Goal: Task Accomplishment & Management: Complete application form

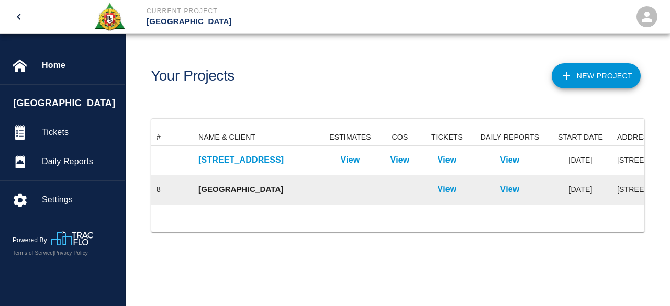
click at [256, 193] on p "[GEOGRAPHIC_DATA]" at bounding box center [258, 190] width 120 height 12
click at [457, 190] on p "View" at bounding box center [447, 189] width 19 height 13
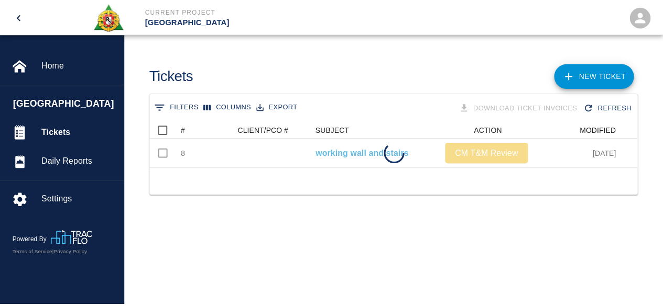
scroll to position [46, 485]
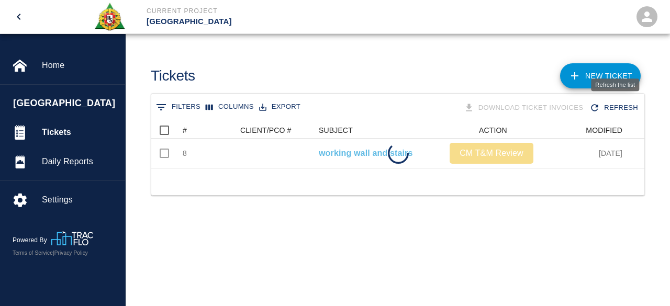
click at [610, 81] on div "Refresh the list" at bounding box center [615, 85] width 48 height 13
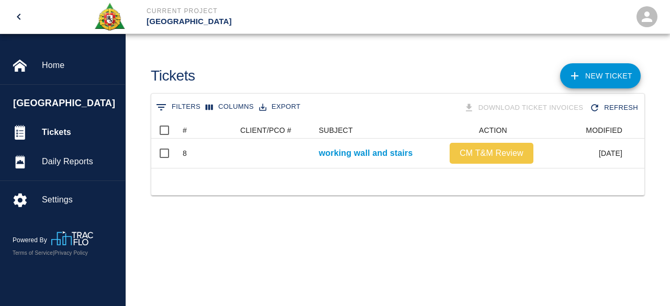
click at [605, 77] on link "NEW TICKET" at bounding box center [600, 75] width 81 height 25
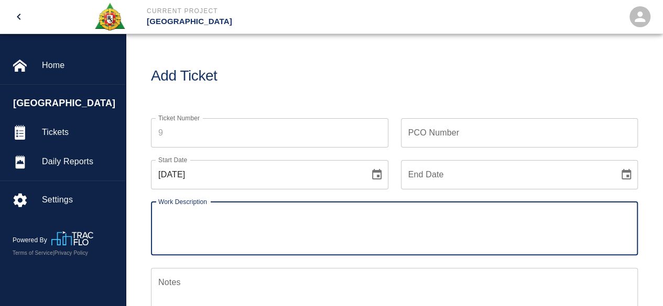
click at [197, 134] on input "Ticket Number" at bounding box center [269, 132] width 237 height 29
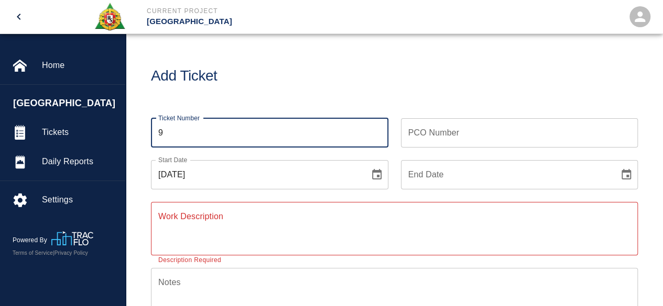
type input "9"
click at [377, 174] on icon "Choose date, selected date is Aug 12, 2025" at bounding box center [376, 175] width 13 height 13
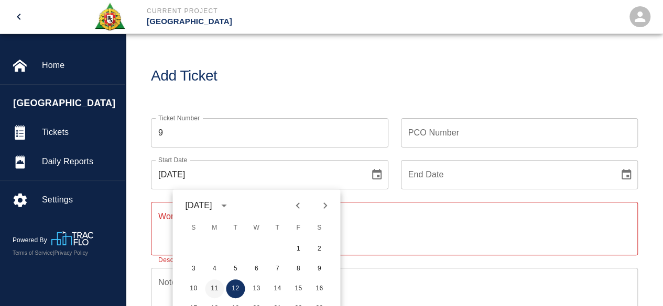
click at [210, 288] on button "11" at bounding box center [214, 289] width 19 height 19
type input "[DATE]"
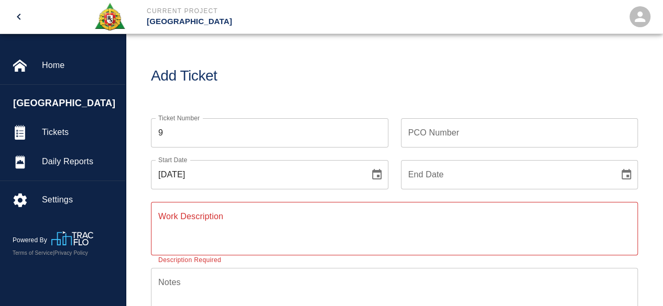
click at [625, 173] on icon "Choose date" at bounding box center [626, 175] width 13 height 13
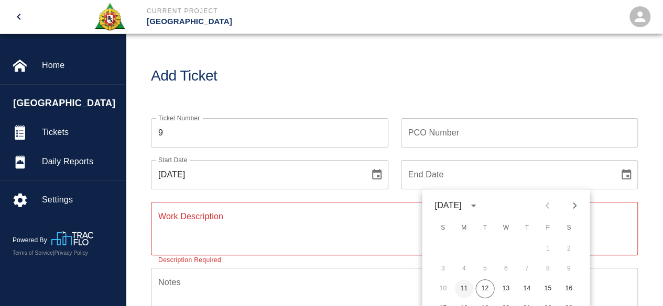
click at [460, 281] on button "11" at bounding box center [463, 289] width 19 height 19
type input "[DATE]"
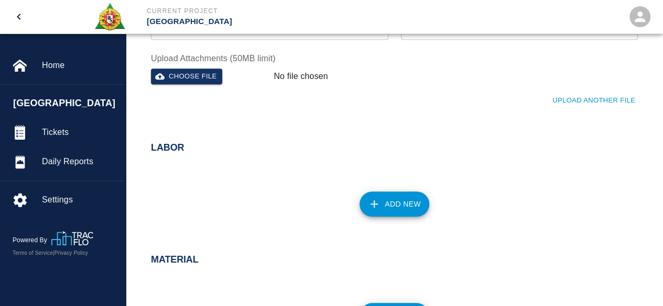
scroll to position [367, 0]
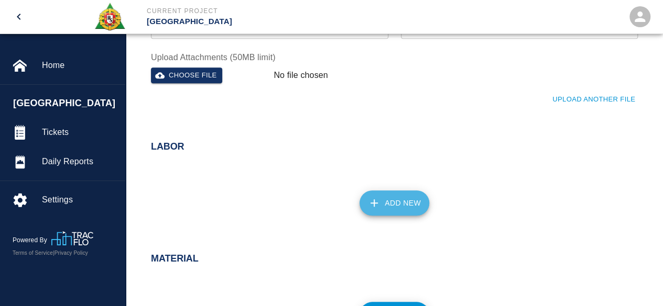
click at [411, 195] on button "Add New" at bounding box center [394, 203] width 70 height 25
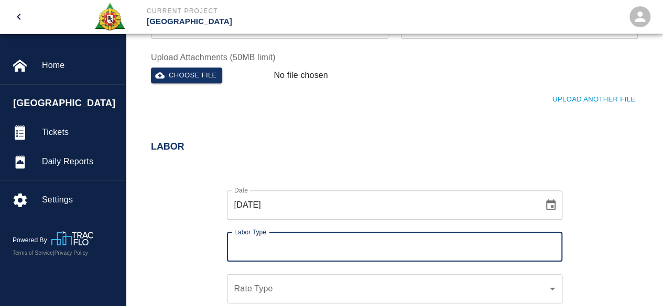
click at [247, 244] on input "Labor Type" at bounding box center [394, 247] width 326 height 20
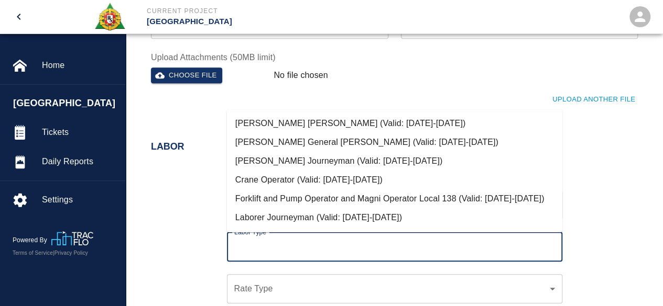
click at [322, 120] on li "[PERSON_NAME] [PERSON_NAME] (Valid: [DATE]-[DATE])" at bounding box center [394, 123] width 335 height 19
type input "[PERSON_NAME] [PERSON_NAME]"
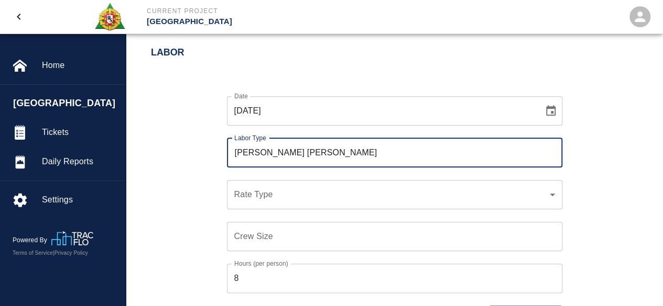
scroll to position [471, 0]
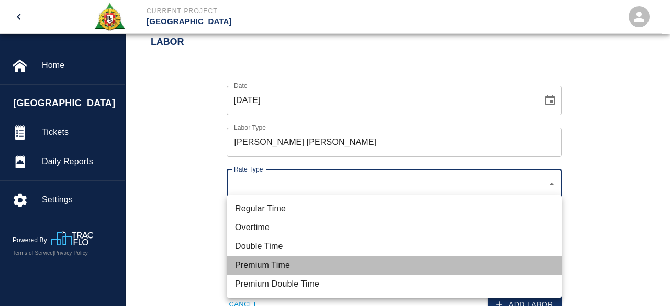
click at [249, 267] on li "Premium Time" at bounding box center [394, 265] width 335 height 19
type input "rate_pot"
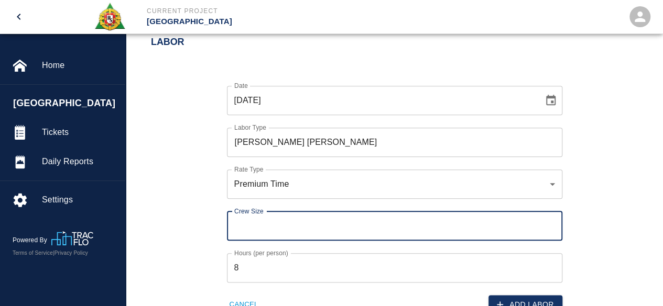
click at [242, 226] on input "Crew Size" at bounding box center [394, 226] width 335 height 29
type input "1"
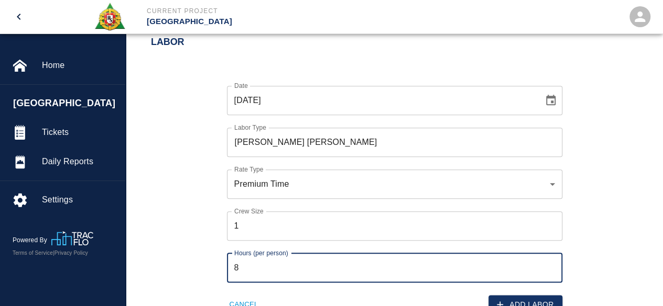
click at [246, 264] on input "8" at bounding box center [394, 267] width 335 height 29
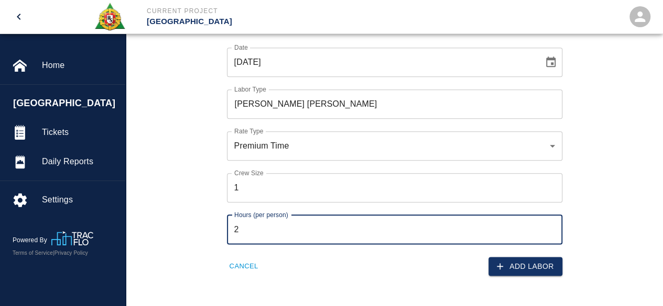
scroll to position [524, 0]
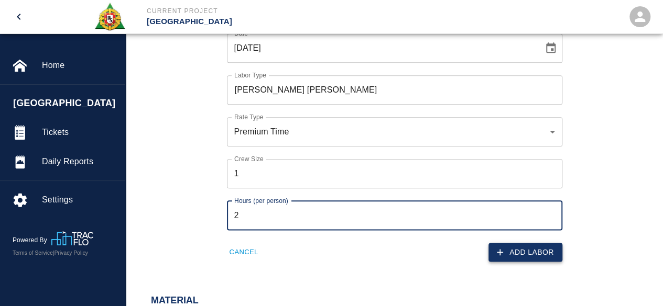
type input "2"
click at [542, 252] on button "Add Labor" at bounding box center [525, 252] width 74 height 19
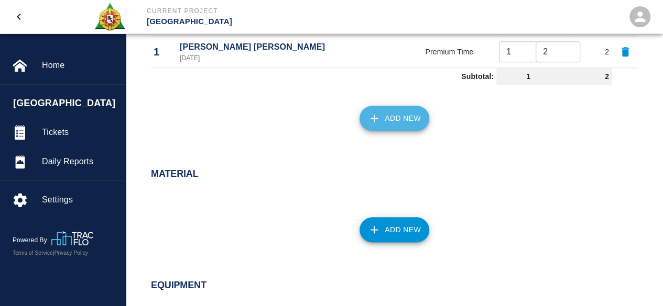
click at [399, 124] on button "Add New" at bounding box center [394, 118] width 70 height 25
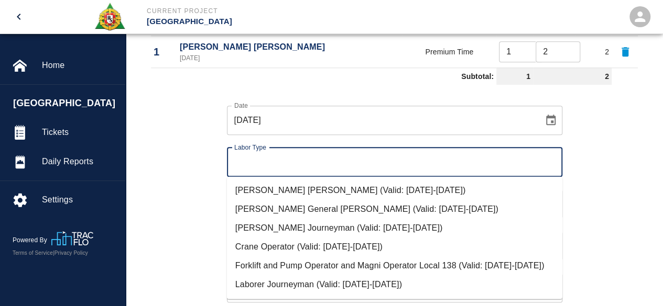
click at [290, 152] on input "Labor Type" at bounding box center [394, 162] width 326 height 20
click at [278, 225] on li "[PERSON_NAME] Journeyman (Valid: [DATE]-[DATE])" at bounding box center [394, 227] width 335 height 19
type input "[PERSON_NAME] Journeyman"
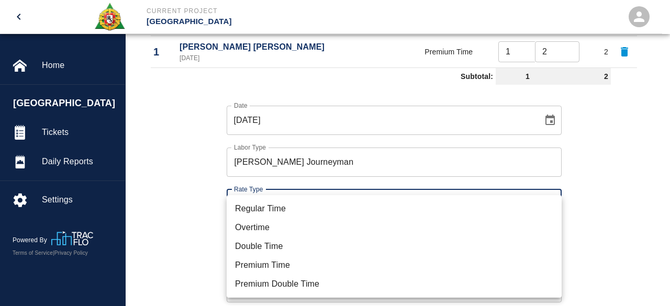
click at [246, 266] on li "Premium Time" at bounding box center [394, 265] width 335 height 19
type input "rate_pot"
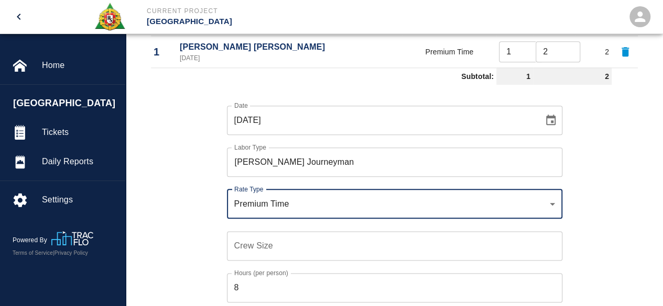
click at [237, 247] on input "Crew Size" at bounding box center [394, 245] width 335 height 29
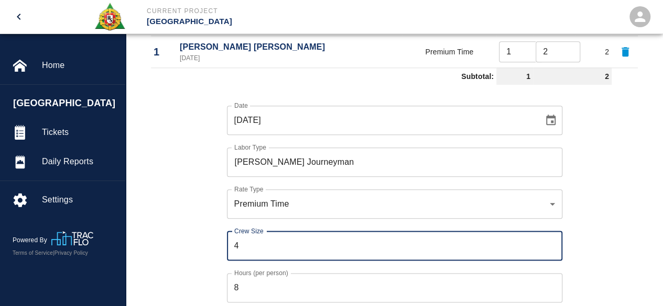
type input "4"
click at [242, 286] on input "8" at bounding box center [394, 287] width 335 height 29
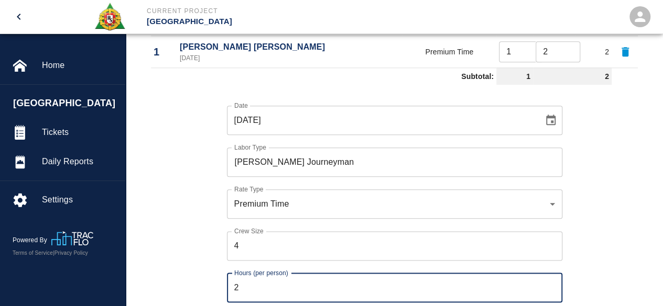
type input "2"
click at [207, 261] on div "Date [DATE] Date Labor Type [PERSON_NAME] Journeyman Labor Type Rate Type Premi…" at bounding box center [387, 212] width 499 height 246
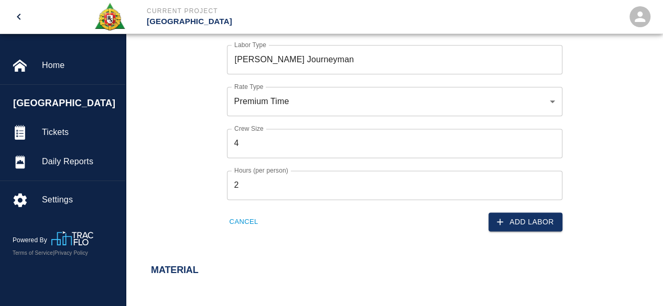
scroll to position [628, 0]
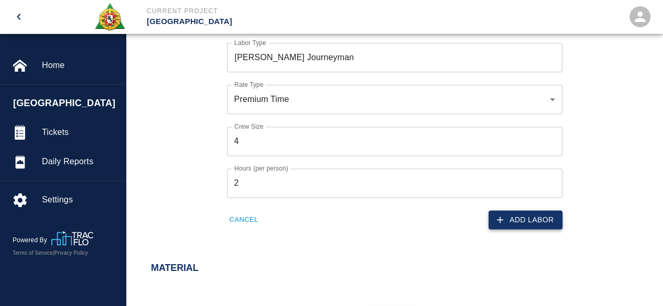
click at [531, 215] on button "Add Labor" at bounding box center [525, 220] width 74 height 19
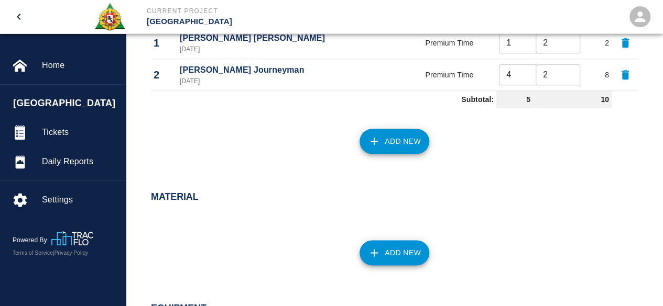
scroll to position [503, 0]
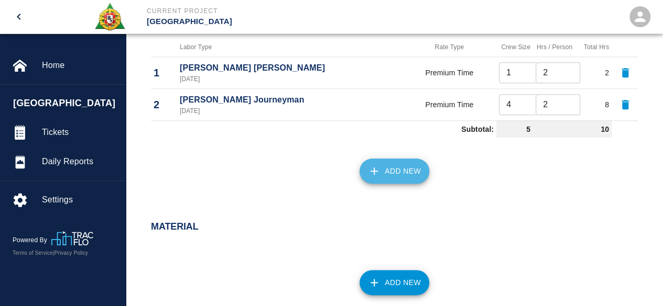
click at [390, 173] on button "Add New" at bounding box center [394, 171] width 70 height 25
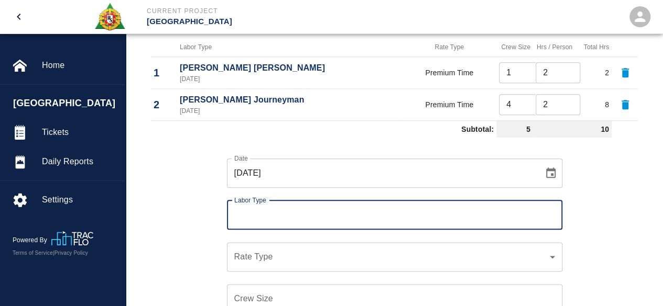
click at [273, 215] on input "Labor Type" at bounding box center [394, 215] width 326 height 20
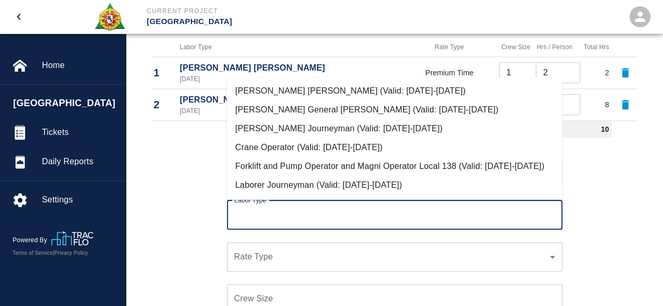
click at [294, 129] on li "[PERSON_NAME] Journeyman (Valid: [DATE]-[DATE])" at bounding box center [394, 128] width 335 height 19
type input "[PERSON_NAME] Journeyman"
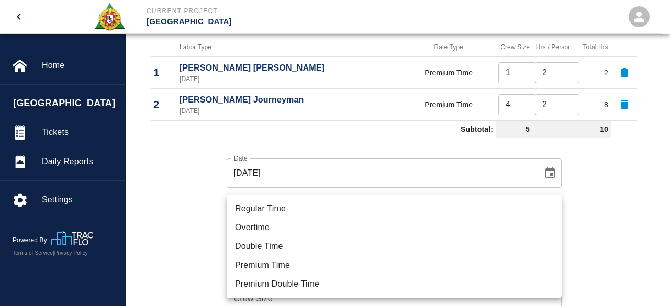
click at [256, 260] on li "Premium Time" at bounding box center [394, 265] width 335 height 19
type input "rate_pot"
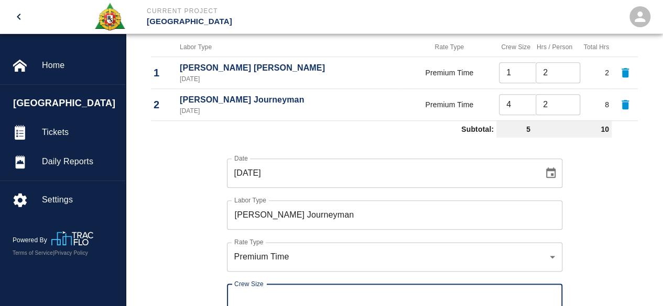
click at [243, 295] on input "Crew Size" at bounding box center [394, 298] width 335 height 29
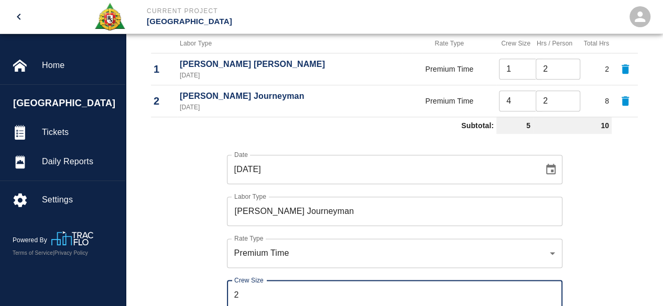
scroll to position [555, 0]
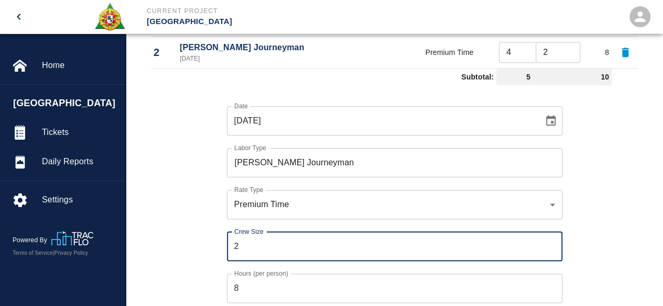
type input "2"
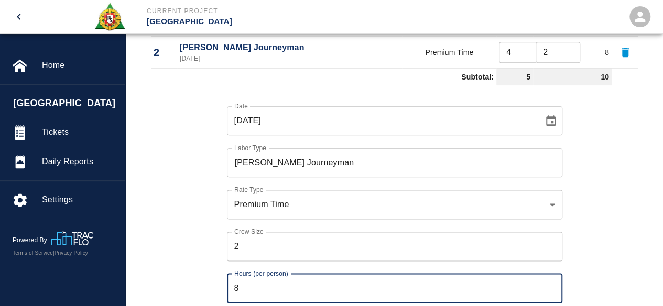
click at [248, 293] on input "8" at bounding box center [394, 288] width 335 height 29
type input "1"
click at [589, 237] on div "Date [DATE] Date Labor Type [PERSON_NAME] Journeyman Labor Type Rate Type Premi…" at bounding box center [387, 213] width 499 height 246
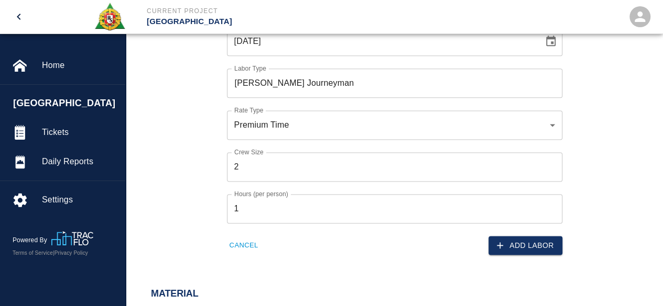
scroll to position [660, 0]
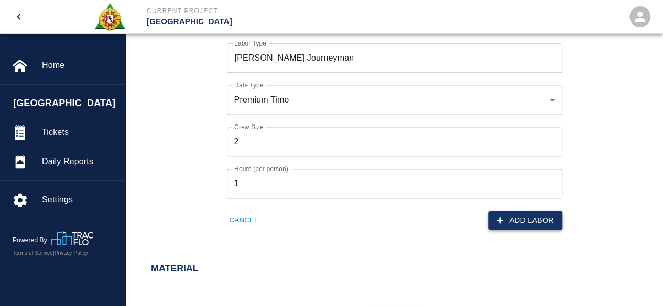
click at [539, 222] on button "Add Labor" at bounding box center [525, 220] width 74 height 19
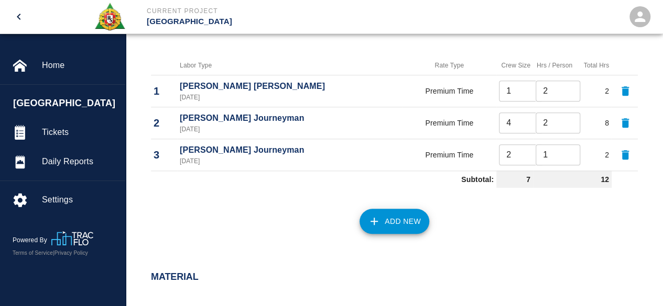
scroll to position [482, 0]
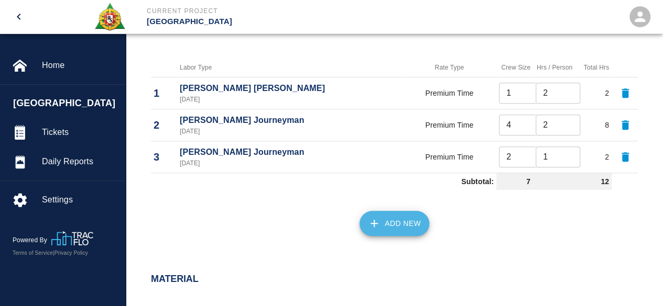
click at [383, 217] on button "Add New" at bounding box center [394, 223] width 70 height 25
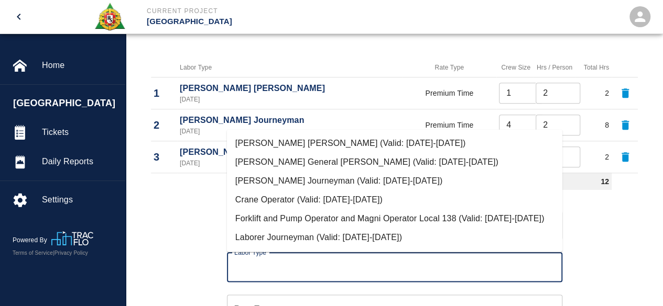
click at [252, 264] on input "Labor Type" at bounding box center [394, 268] width 326 height 20
click at [298, 216] on li "Forklift and Pump Operator and Magni Operator Local 138 (Valid: [DATE]-[DATE])" at bounding box center [394, 218] width 335 height 19
type input "Forklift and Pump Operator and Magni Operator Local 138"
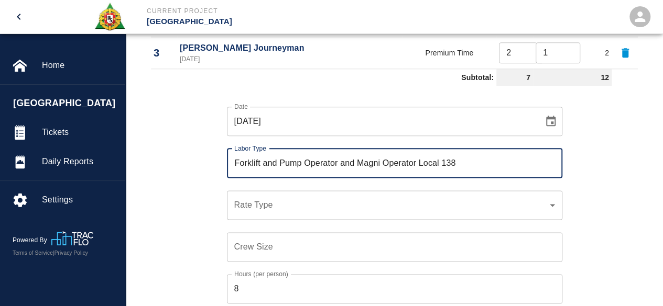
scroll to position [587, 0]
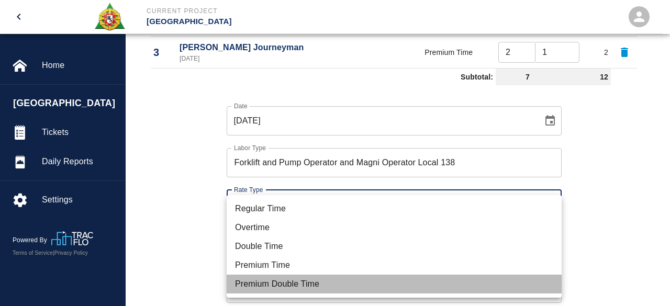
click at [268, 283] on li "Premium Double Time" at bounding box center [394, 284] width 335 height 19
type input "rate_pdt"
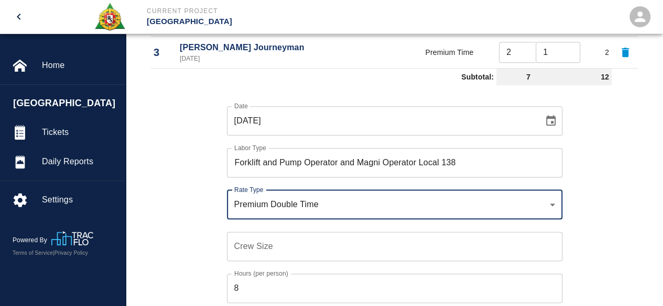
click at [244, 251] on input "Crew Size" at bounding box center [394, 246] width 335 height 29
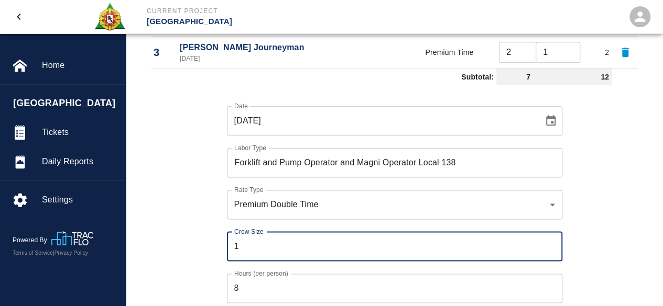
type input "1"
click at [245, 296] on input "8" at bounding box center [394, 288] width 335 height 29
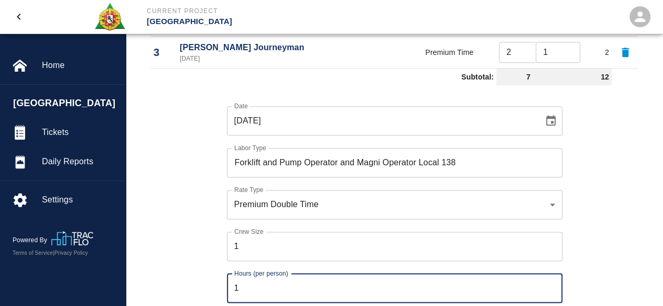
type input "1"
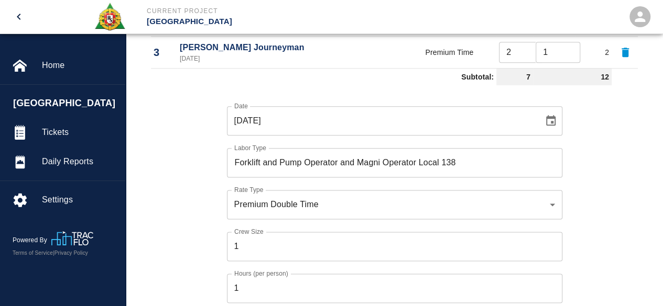
click at [211, 280] on div "Date [DATE] Date Labor Type Forklift and Pump Operator and Magni Operator Local…" at bounding box center [387, 213] width 499 height 246
click at [591, 256] on div "Date [DATE] Date Labor Type Forklift and Pump Operator and Magni Operator Local…" at bounding box center [387, 213] width 499 height 246
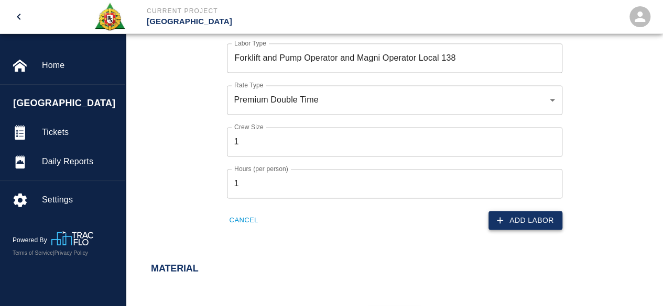
click at [528, 219] on button "Add Labor" at bounding box center [525, 220] width 74 height 19
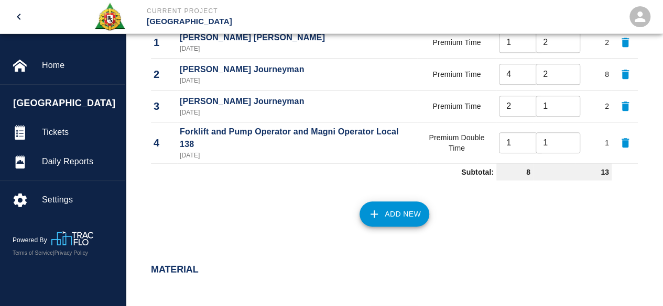
scroll to position [524, 0]
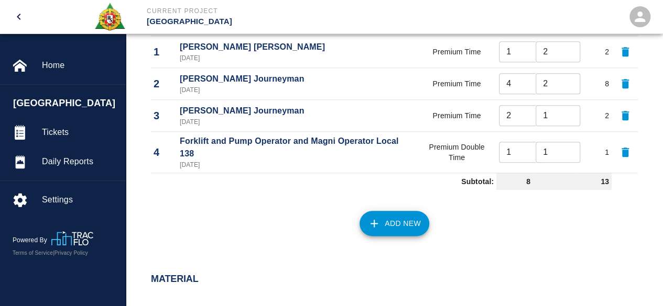
click at [383, 242] on div "Labor Labor Type Rate Type Crew Size Hrs / Person Total Hrs 1 [PERSON_NAME] [PE…" at bounding box center [394, 114] width 537 height 302
click at [394, 227] on button "Add New" at bounding box center [394, 223] width 70 height 25
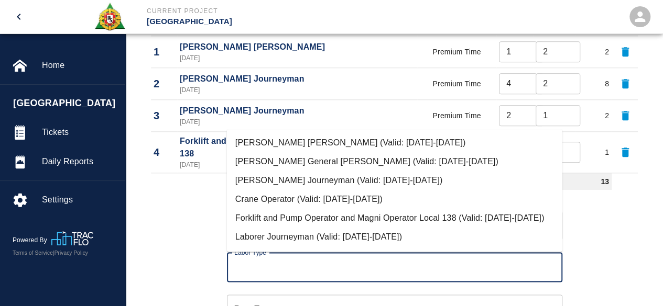
click at [271, 273] on input "Labor Type" at bounding box center [394, 268] width 326 height 20
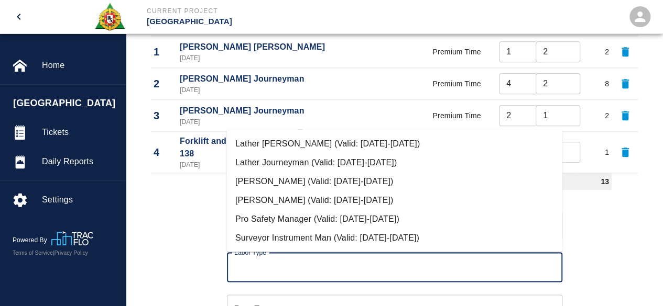
scroll to position [91, 0]
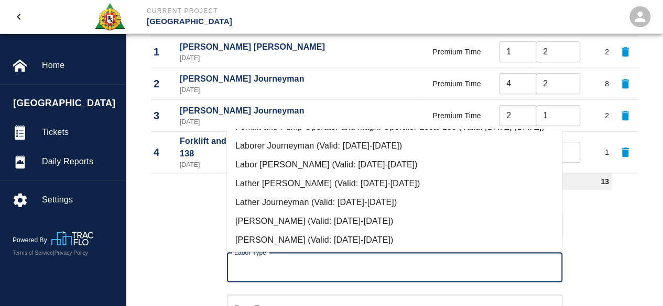
click at [307, 174] on li "Labor [PERSON_NAME] (Valid: [DATE]-[DATE])" at bounding box center [394, 165] width 335 height 19
type input "Labor [PERSON_NAME]"
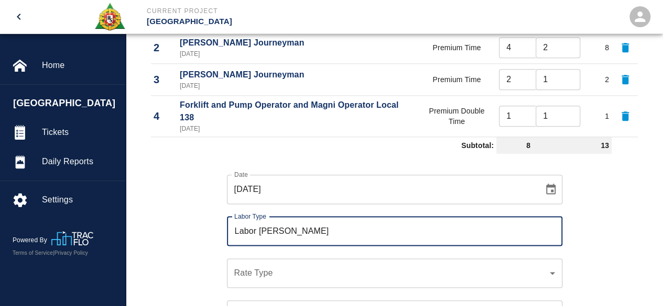
scroll to position [576, 0]
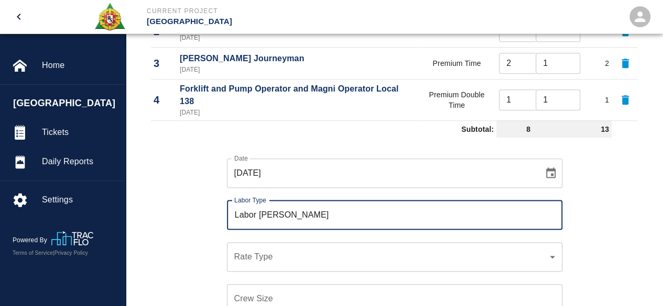
click at [255, 262] on div "​ Rate Type" at bounding box center [394, 256] width 335 height 29
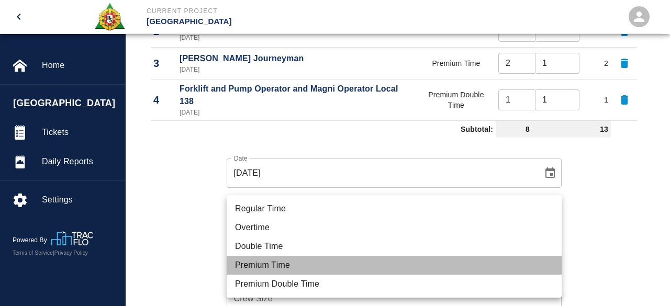
click at [266, 264] on li "Premium Time" at bounding box center [394, 265] width 335 height 19
type input "rate_pot"
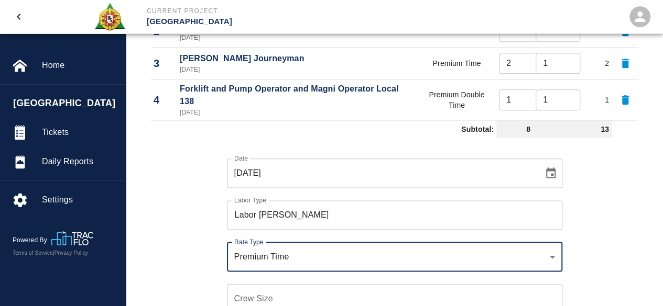
scroll to position [628, 0]
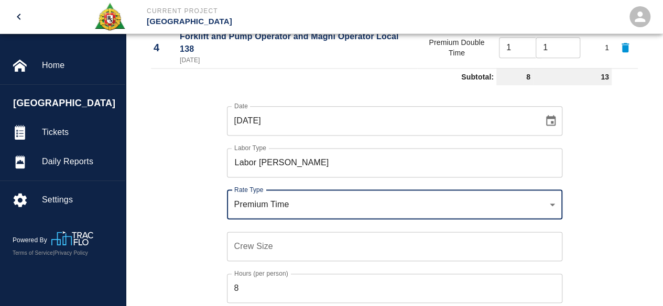
click at [242, 248] on input "Crew Size" at bounding box center [394, 246] width 335 height 29
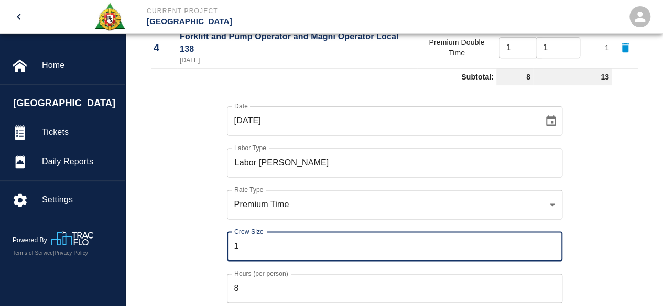
type input "1"
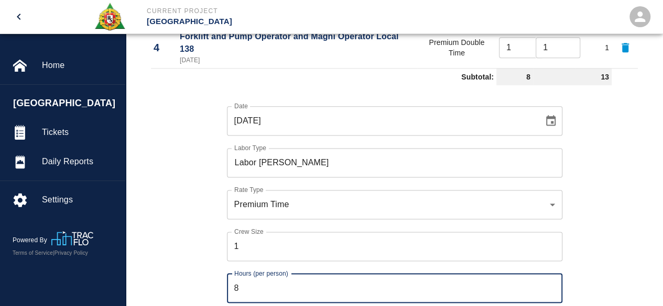
click at [253, 290] on input "8" at bounding box center [394, 288] width 335 height 29
type input "2"
click at [182, 250] on div "Date [DATE] Date Labor Type Labor [PERSON_NAME] Labor Type Rate Type Premium Ti…" at bounding box center [387, 213] width 499 height 246
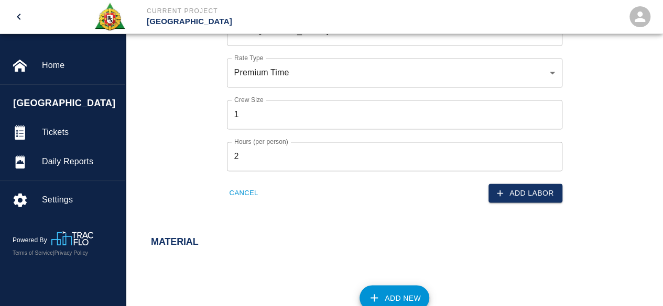
scroll to position [786, 0]
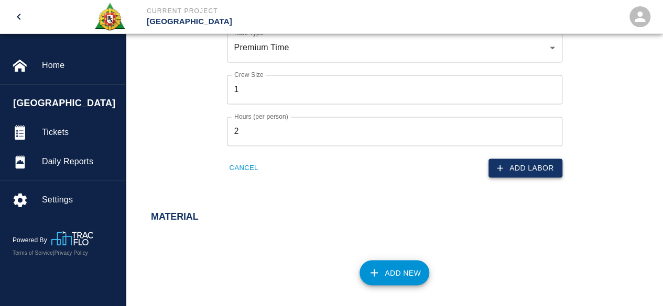
click at [542, 169] on button "Add Labor" at bounding box center [525, 168] width 74 height 19
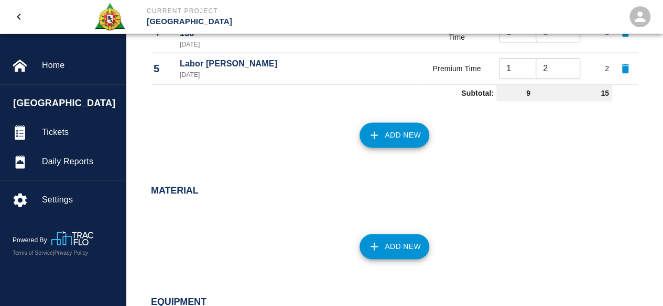
scroll to position [642, 0]
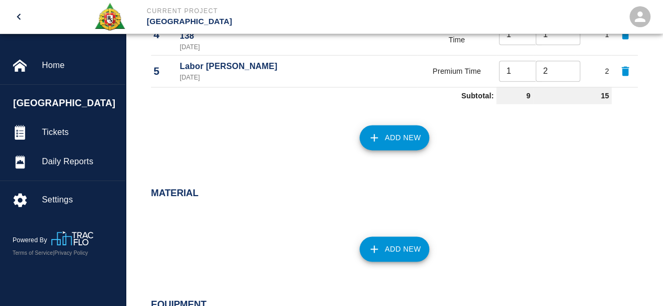
click at [394, 136] on button "Add New" at bounding box center [394, 137] width 70 height 25
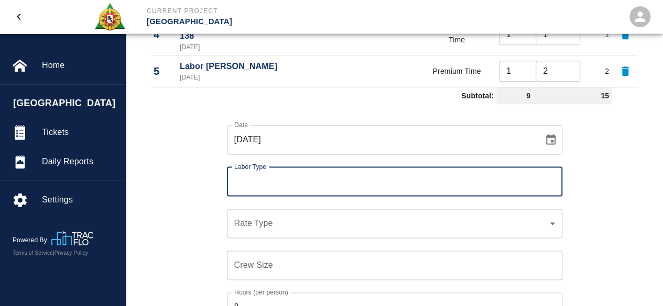
click at [258, 176] on input "Labor Type" at bounding box center [394, 182] width 326 height 20
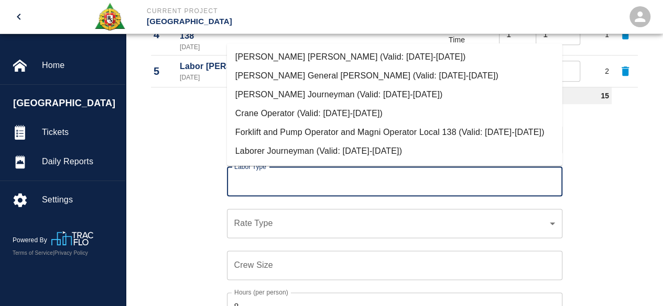
scroll to position [105, 0]
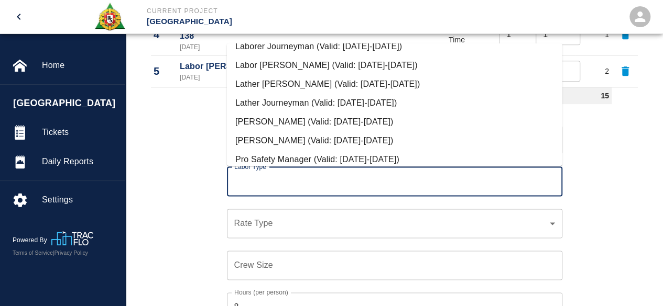
click at [294, 56] on li "Laborer Journeyman (Valid: [DATE]-[DATE])" at bounding box center [394, 46] width 335 height 19
type input "Laborer Journeyman"
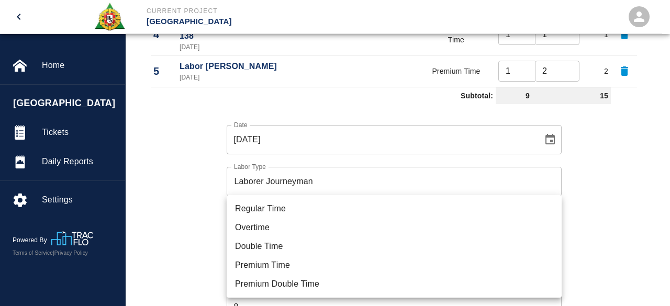
click at [268, 267] on li "Premium Time" at bounding box center [394, 265] width 335 height 19
type input "rate_pot"
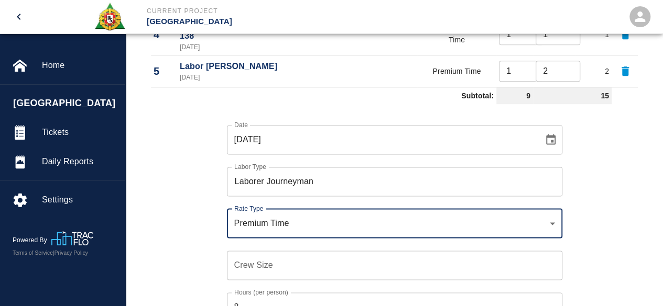
click at [239, 261] on input "Crew Size" at bounding box center [394, 265] width 335 height 29
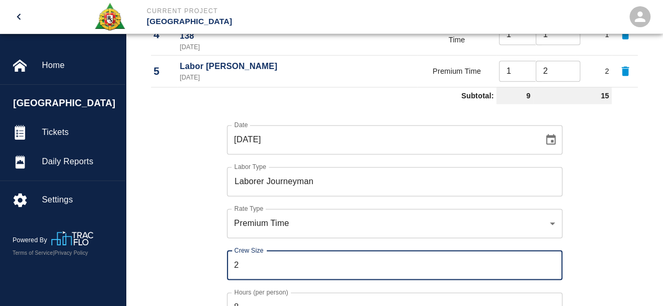
type input "2"
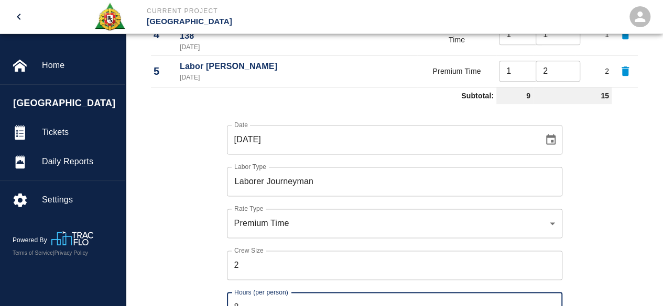
click at [247, 300] on input "8" at bounding box center [394, 307] width 335 height 29
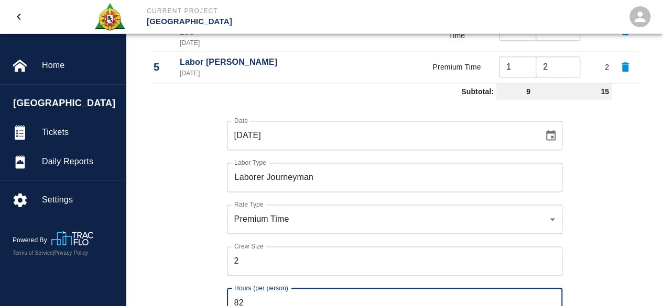
type input "8"
type input "2"
click at [182, 260] on div "Date [DATE] Date Labor Type Laborer Journeyman Labor Type Rate Type Premium Tim…" at bounding box center [387, 227] width 499 height 246
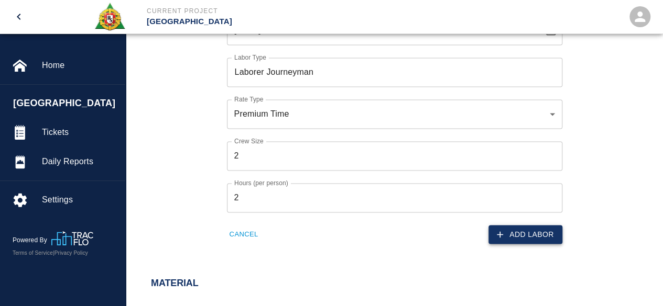
click at [535, 234] on button "Add Labor" at bounding box center [525, 234] width 74 height 19
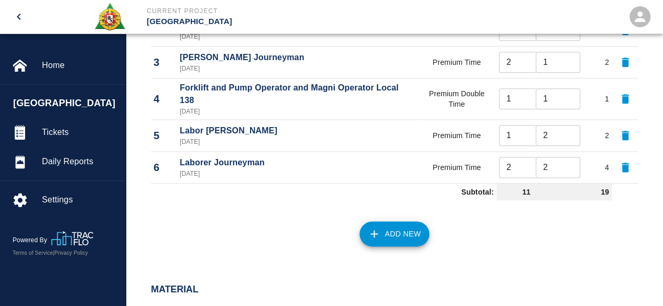
scroll to position [573, 0]
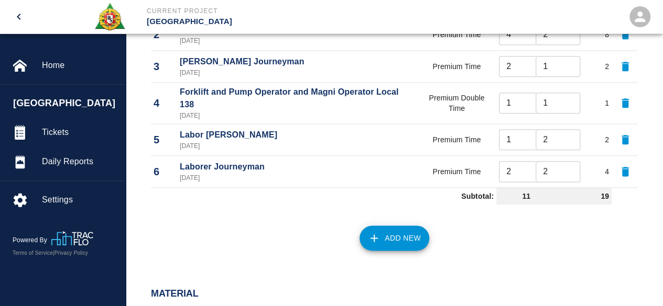
click at [394, 245] on button "Add New" at bounding box center [394, 238] width 70 height 25
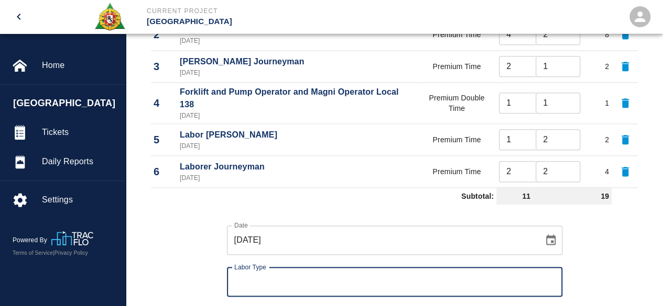
click at [251, 286] on input "Labor Type" at bounding box center [394, 282] width 326 height 20
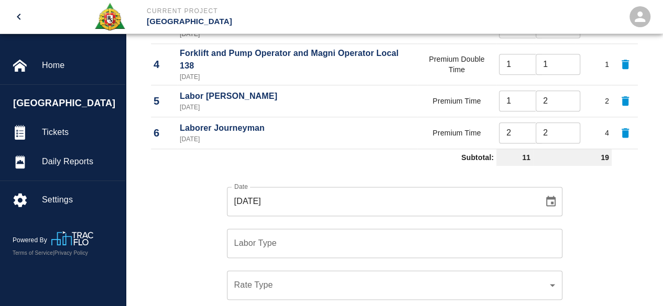
scroll to position [625, 0]
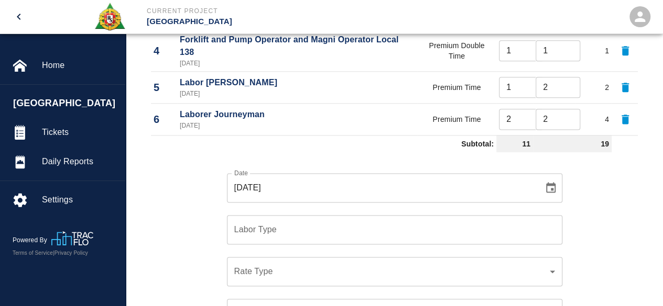
click at [262, 226] on div "Labor Type Labor Type" at bounding box center [394, 229] width 335 height 29
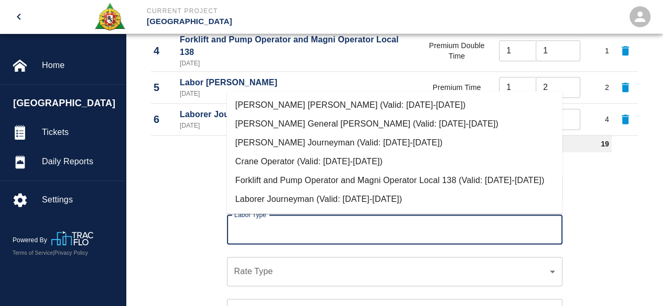
scroll to position [52, 0]
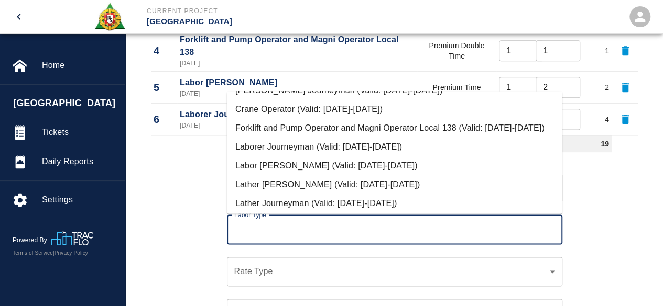
click at [305, 156] on li "Laborer Journeyman (Valid: [DATE]-[DATE])" at bounding box center [394, 146] width 335 height 19
type input "Laborer Journeyman"
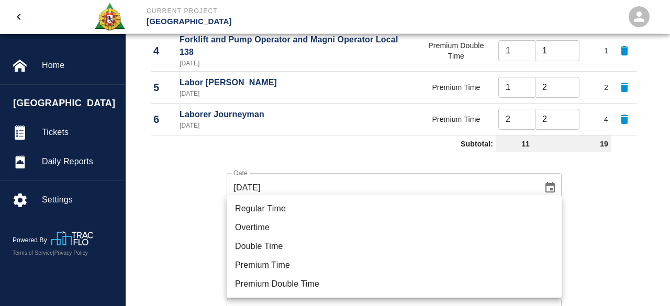
click at [258, 268] on li "Premium Time" at bounding box center [394, 265] width 335 height 19
type input "rate_pot"
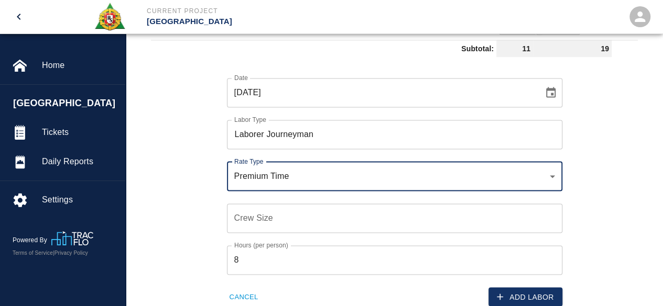
scroll to position [730, 0]
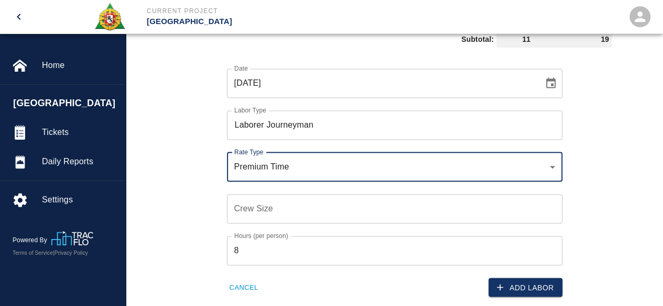
click at [248, 211] on input "Crew Size" at bounding box center [394, 208] width 335 height 29
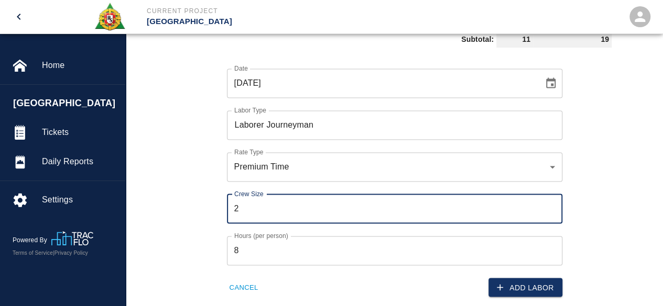
type input "2"
click at [247, 255] on input "8" at bounding box center [394, 250] width 335 height 29
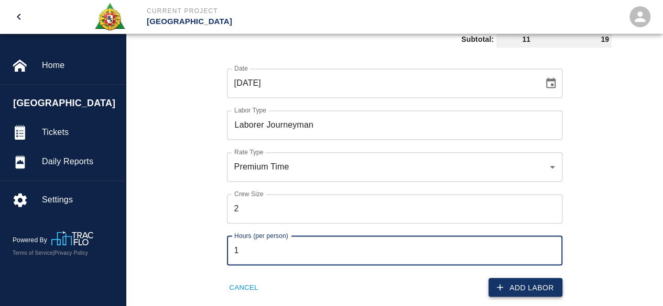
type input "1"
click at [532, 289] on button "Add Labor" at bounding box center [525, 287] width 74 height 19
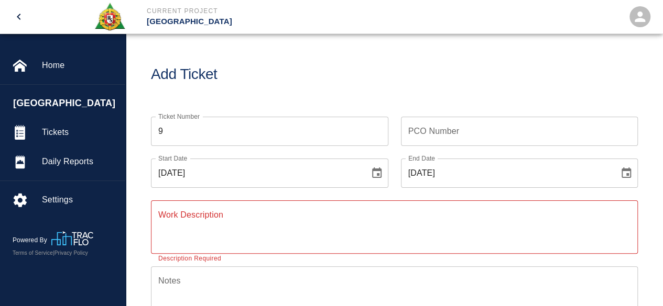
scroll to position [0, 0]
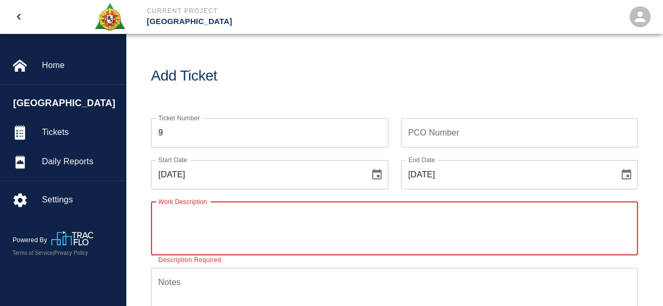
click at [173, 226] on textarea "Work Description" at bounding box center [394, 229] width 472 height 36
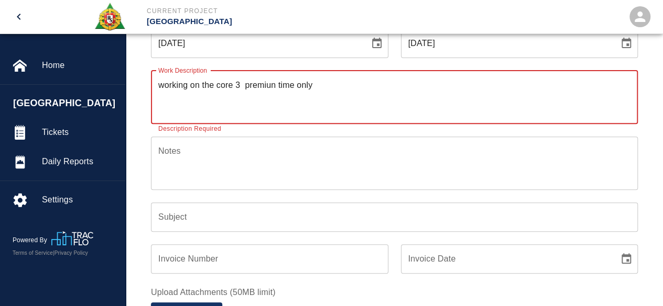
scroll to position [157, 0]
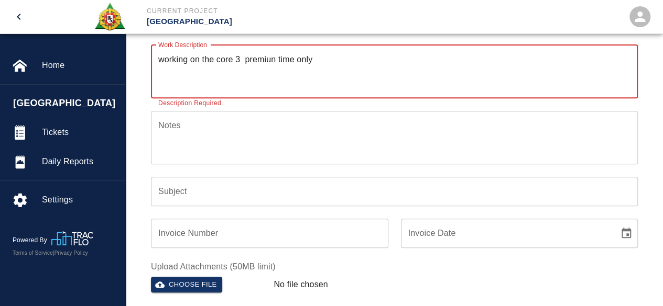
type textarea "working on the core 3 premiun time only"
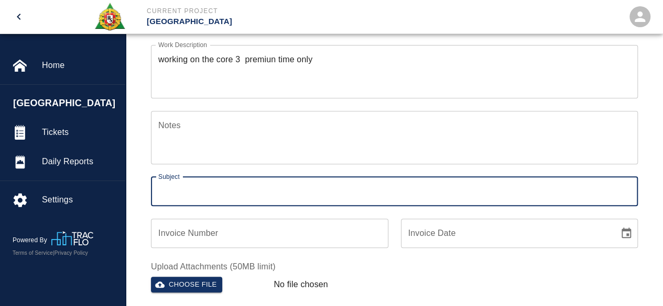
click at [162, 201] on input "Subject" at bounding box center [394, 191] width 487 height 29
type input "Core 3 and core 4"
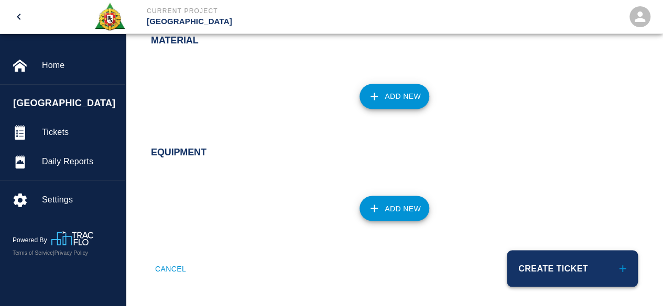
scroll to position [862, 0]
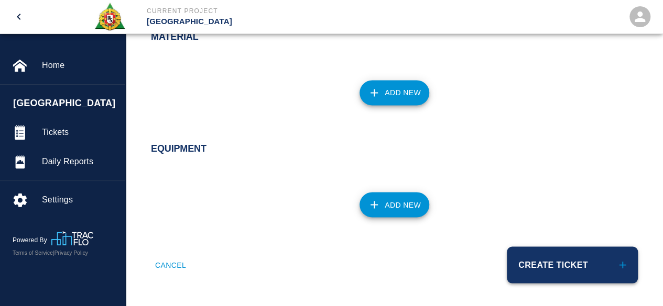
click at [549, 266] on button "Create Ticket" at bounding box center [571, 265] width 131 height 37
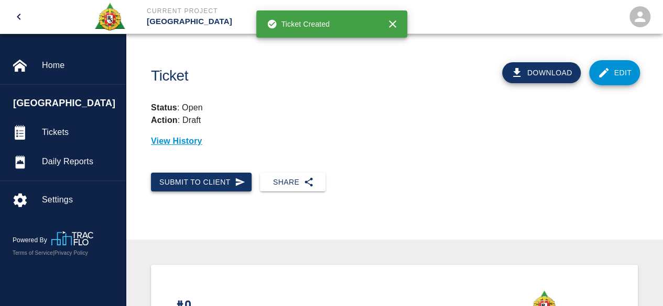
click at [204, 179] on button "Submit to Client" at bounding box center [201, 182] width 101 height 19
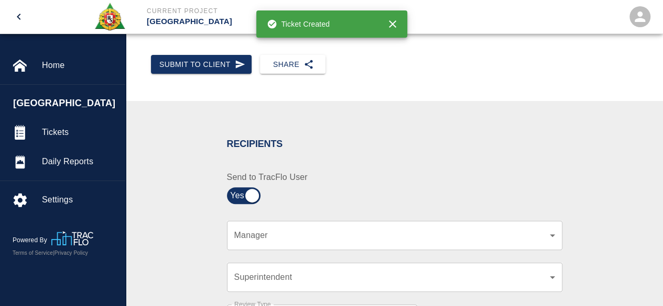
scroll to position [157, 0]
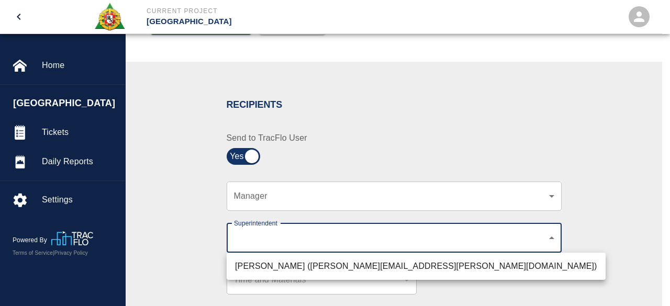
click at [297, 266] on li "[PERSON_NAME] ([PERSON_NAME][EMAIL_ADDRESS][PERSON_NAME][DOMAIN_NAME])" at bounding box center [416, 266] width 379 height 19
type input "607e8b2f-6e2b-4864-a614-ca92a3a6e287"
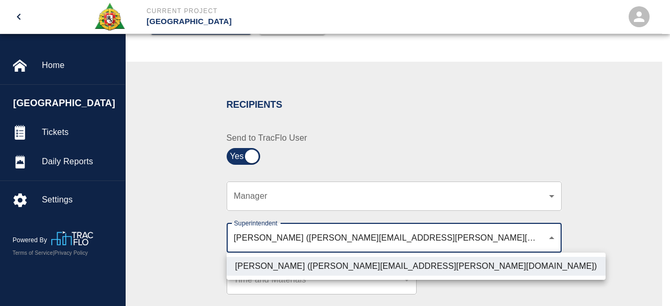
click at [598, 209] on div at bounding box center [335, 153] width 670 height 306
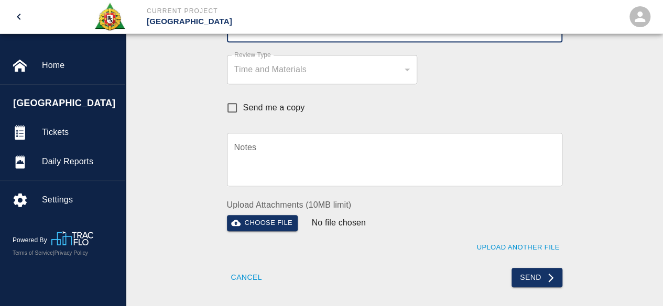
scroll to position [471, 0]
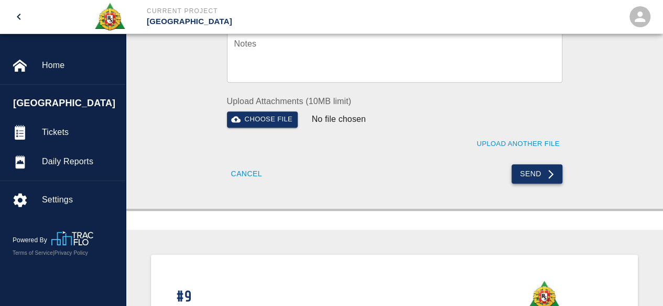
click at [532, 169] on button "Send" at bounding box center [536, 173] width 51 height 19
